Goal: Information Seeking & Learning: Learn about a topic

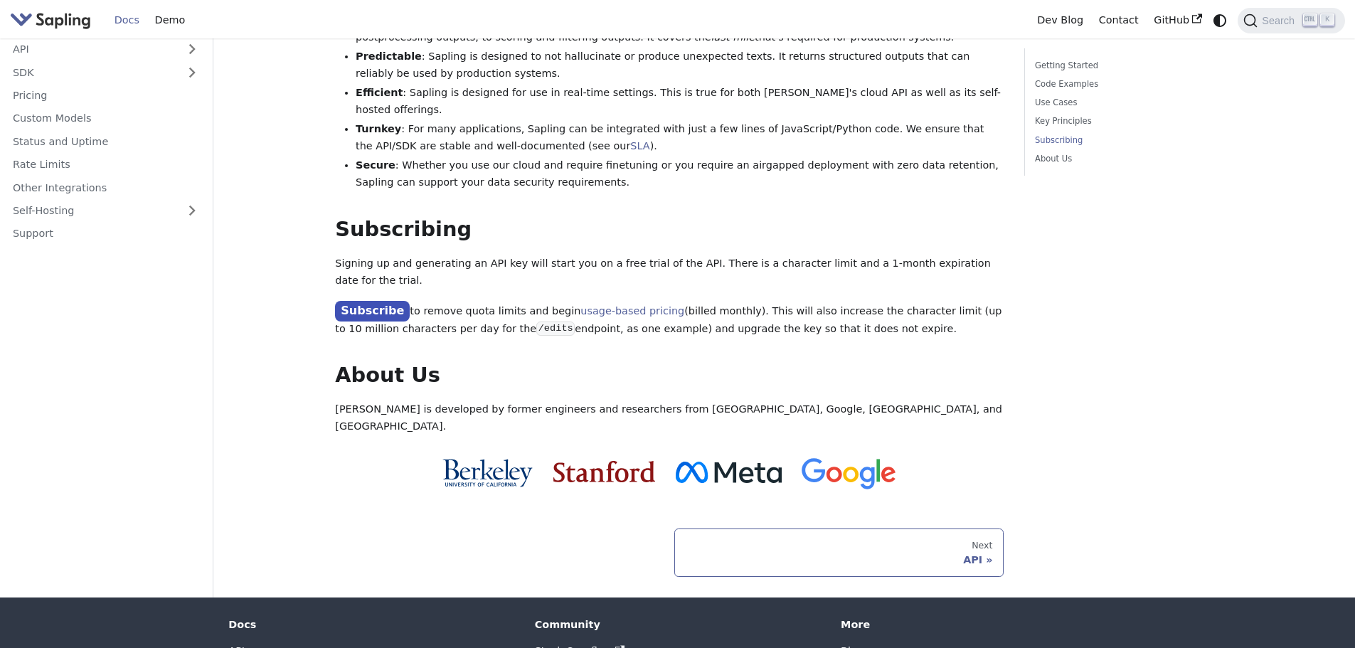
click at [802, 553] on div "API" at bounding box center [839, 559] width 307 height 13
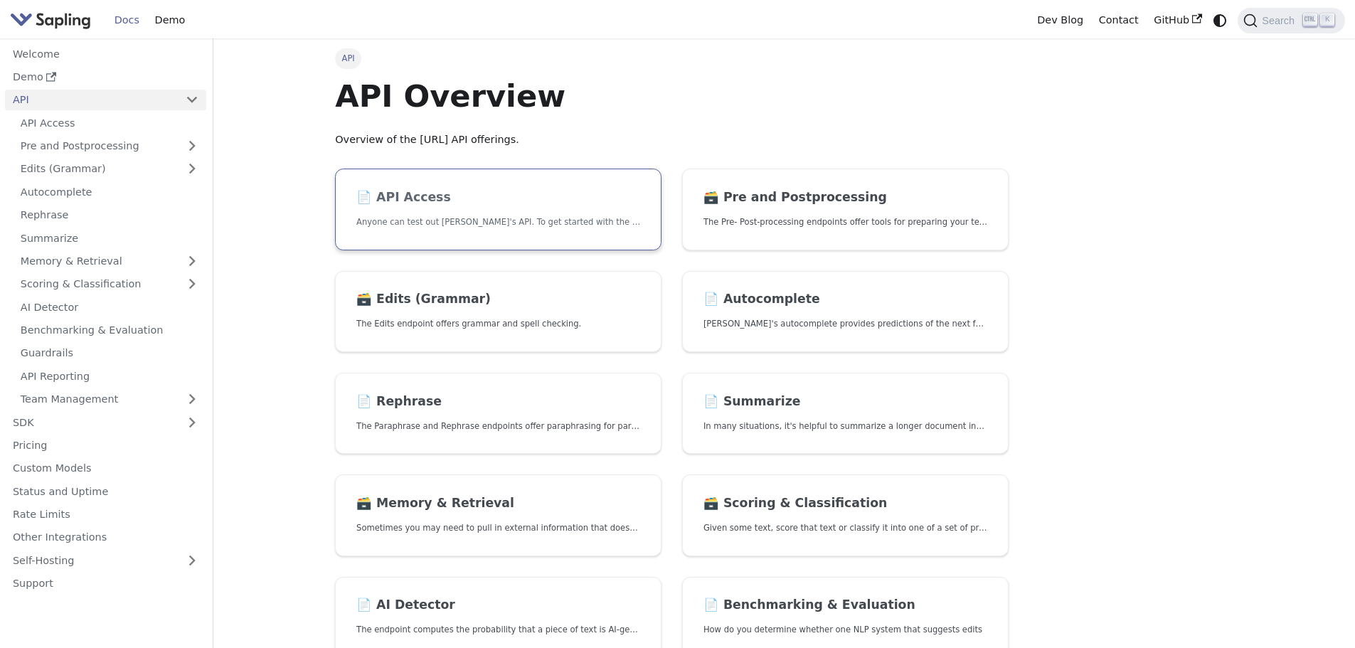
click at [499, 228] on p "Anyone can test out [PERSON_NAME]'s API. To get started with the API, simply:" at bounding box center [498, 223] width 284 height 14
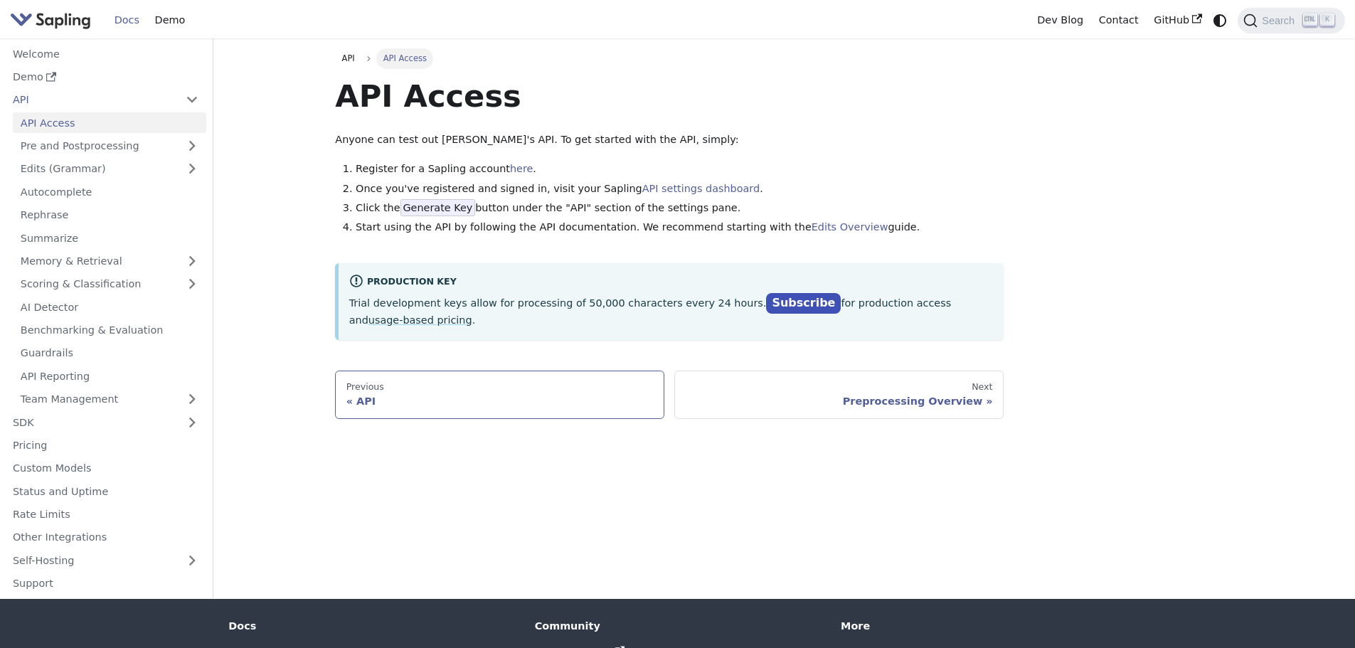
click at [517, 395] on div "API" at bounding box center [499, 401] width 307 height 13
click at [758, 391] on link "Next Preprocessing Overview" at bounding box center [838, 395] width 329 height 48
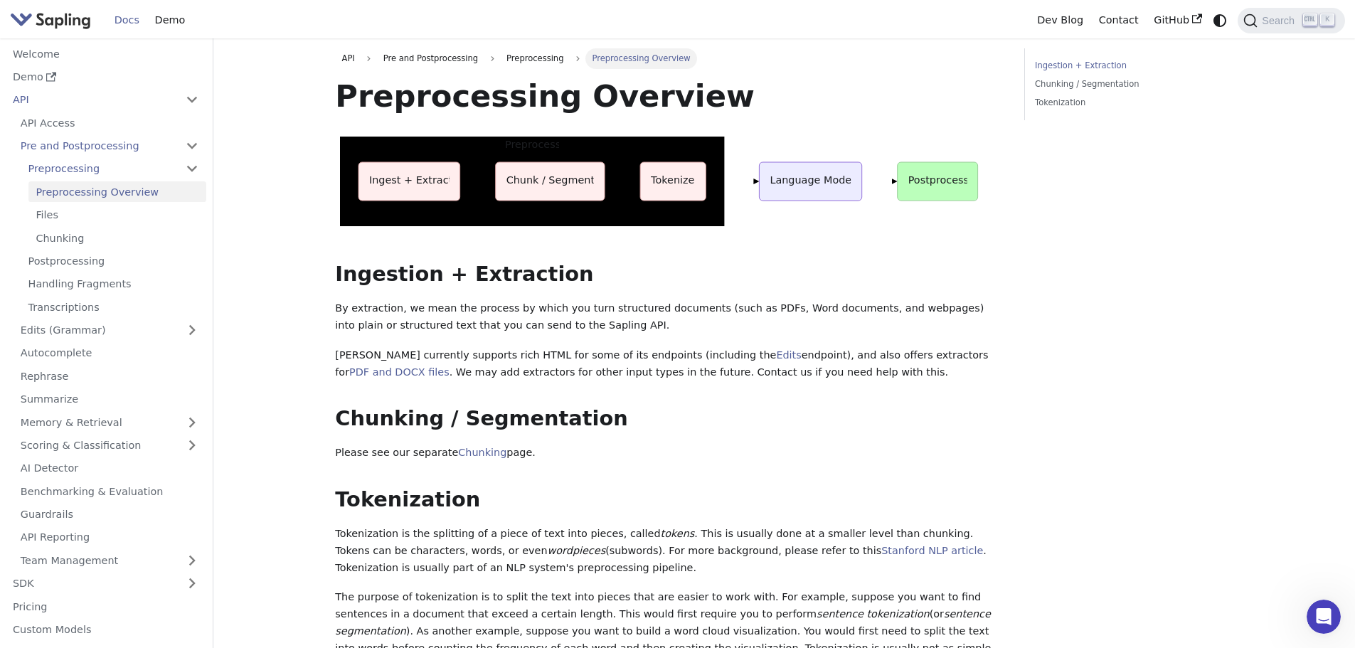
click at [400, 30] on div "Docs Demo" at bounding box center [519, 20] width 1019 height 31
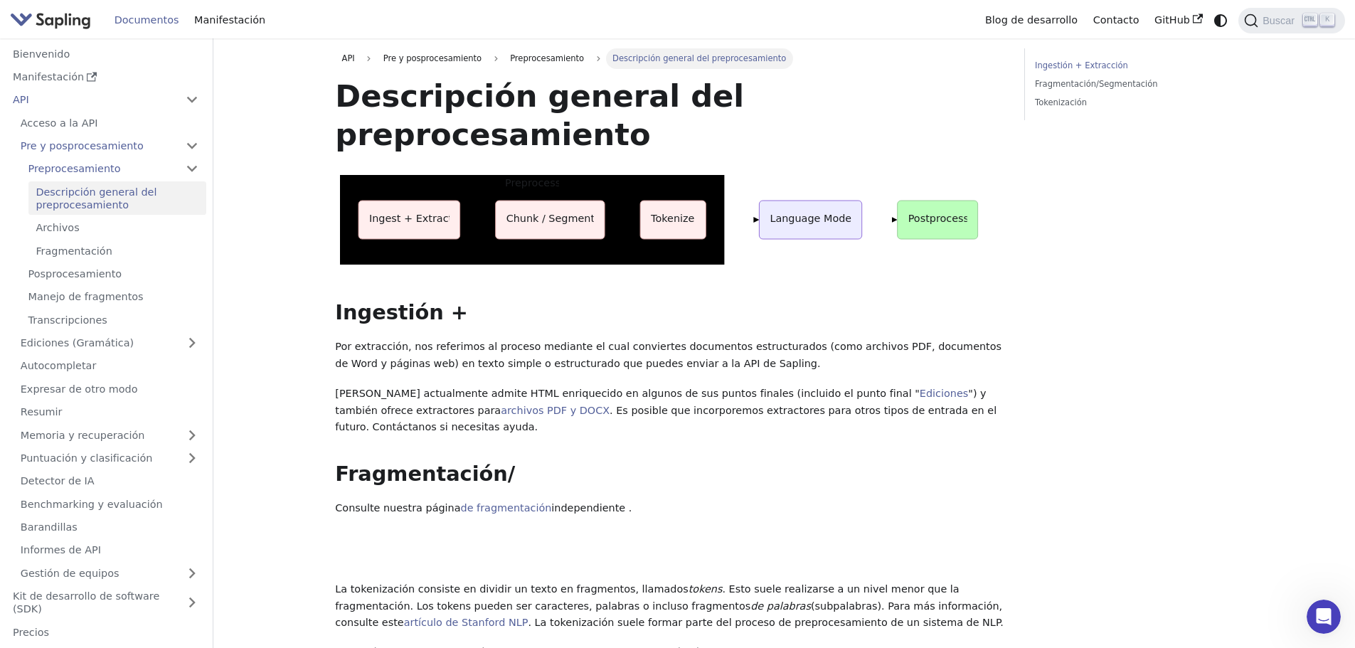
click at [1074, 147] on div "Ingestión + Extracción Fragmentación/Segmentación Tokenización" at bounding box center [1129, 491] width 230 height 887
click at [122, 127] on link "Acceso a la API" at bounding box center [110, 122] width 194 height 21
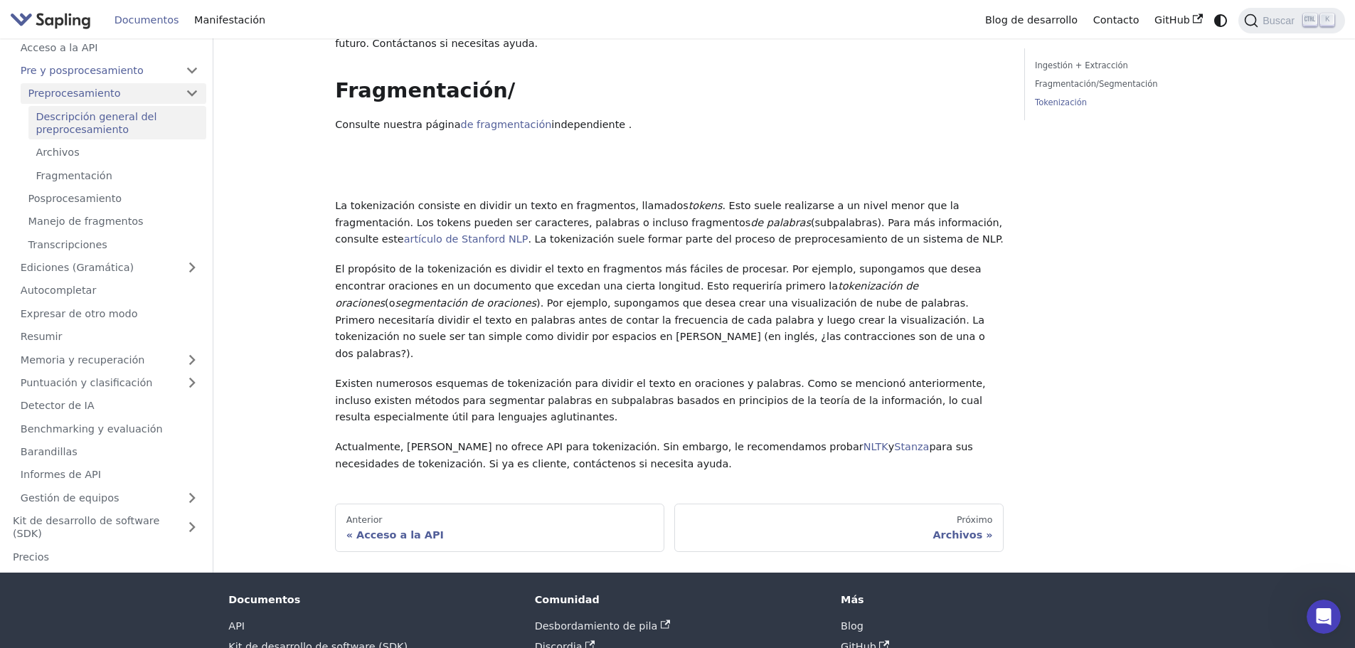
scroll to position [32, 0]
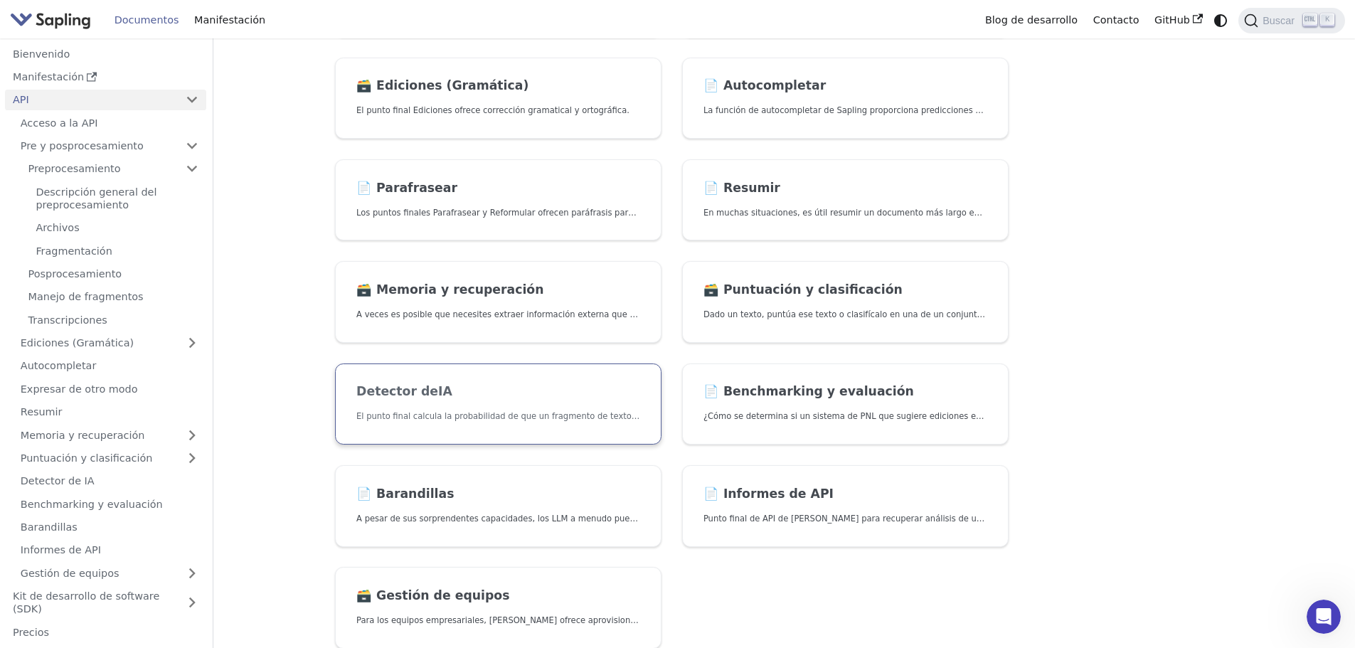
scroll to position [285, 0]
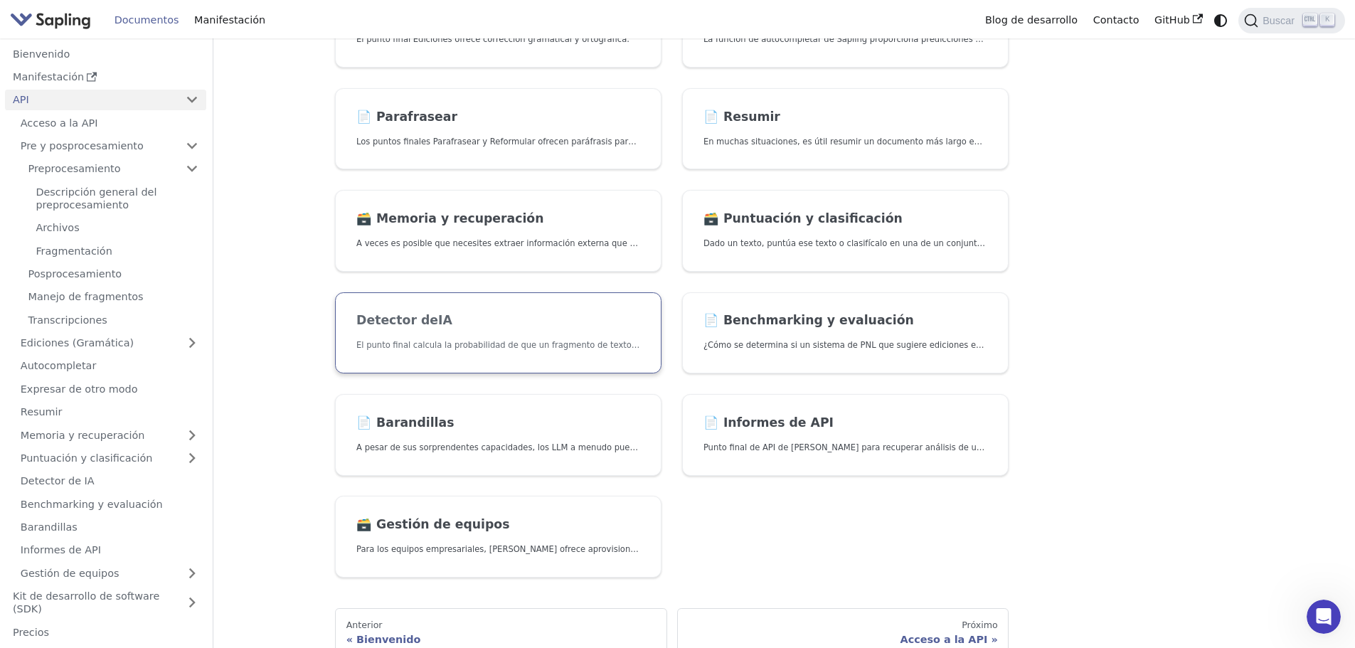
click at [479, 349] on font "El punto final calcula la probabilidad de que un fragmento de texto sea generad…" at bounding box center [537, 345] width 363 height 10
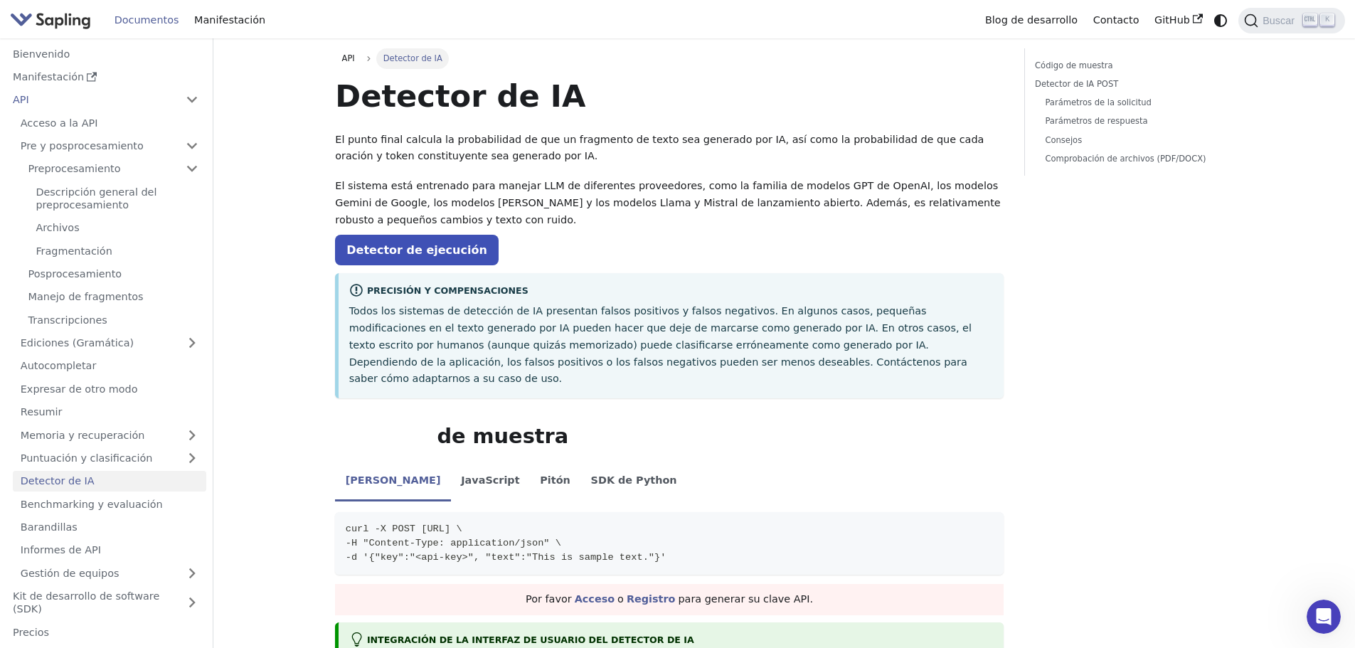
click at [458, 273] on div "Precisión y compensaciones Todos los sistemas de detección de IA presentan fals…" at bounding box center [669, 335] width 669 height 125
click at [450, 257] on font "Detector de ejecución" at bounding box center [416, 250] width 141 height 14
